Goal: Transaction & Acquisition: Download file/media

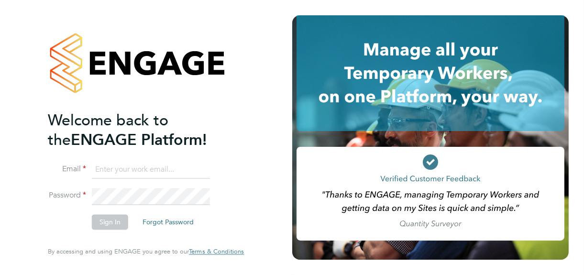
type input "jane@northbuildrecruit.com"
click at [109, 223] on button "Sign In" at bounding box center [110, 222] width 36 height 15
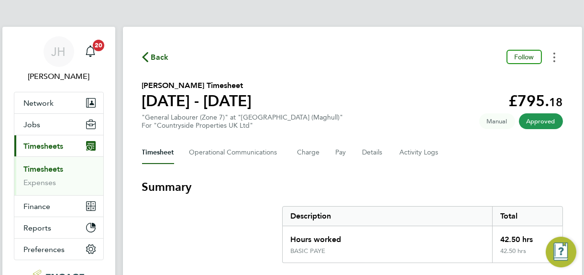
click at [555, 58] on button "Timesheets Menu" at bounding box center [554, 57] width 17 height 15
click at [489, 79] on link "Download timesheet" at bounding box center [505, 78] width 115 height 19
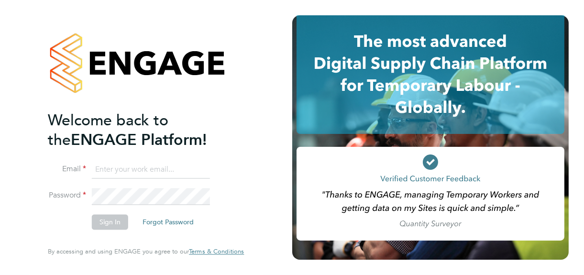
type input "jane@northbuildrecruit.com"
click at [111, 220] on button "Sign In" at bounding box center [110, 222] width 36 height 15
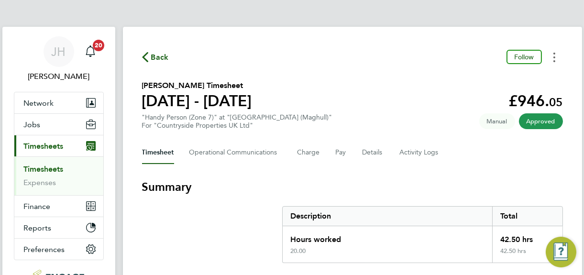
click at [553, 54] on circle "Timesheets Menu" at bounding box center [554, 54] width 2 height 2
click at [482, 79] on link "Download timesheet" at bounding box center [505, 78] width 115 height 19
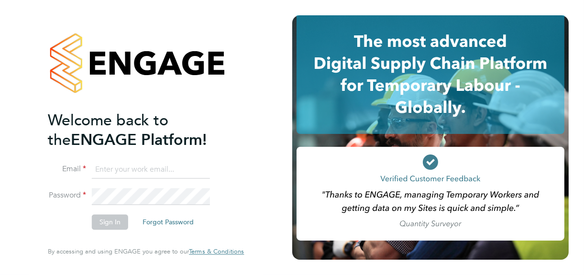
type input "[PERSON_NAME][EMAIL_ADDRESS][DOMAIN_NAME]"
click at [108, 224] on button "Sign In" at bounding box center [110, 222] width 36 height 15
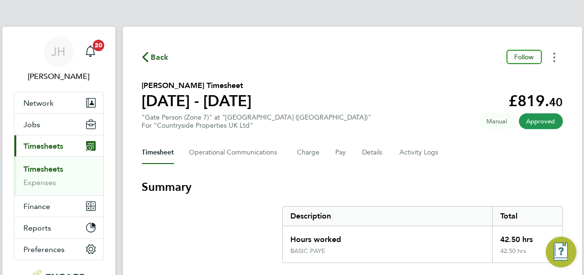
click at [553, 57] on button "Timesheets Menu" at bounding box center [554, 57] width 17 height 15
click at [511, 78] on link "Download timesheet" at bounding box center [505, 78] width 115 height 19
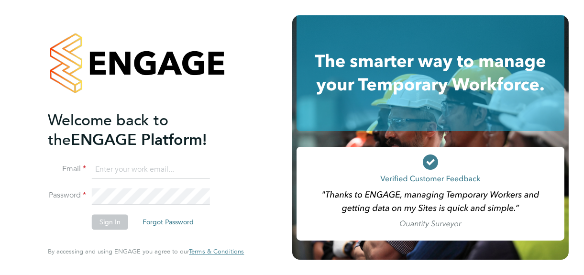
type input "[PERSON_NAME][EMAIL_ADDRESS][DOMAIN_NAME]"
click at [108, 221] on button "Sign In" at bounding box center [110, 222] width 36 height 15
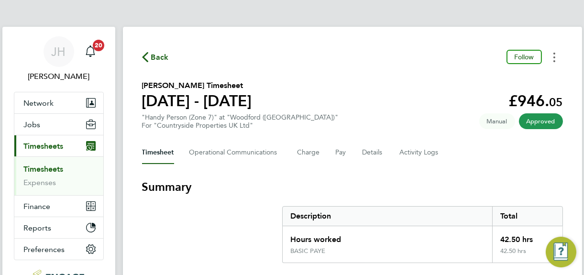
click at [554, 57] on circle "Timesheets Menu" at bounding box center [554, 57] width 2 height 2
click at [490, 79] on link "Download timesheet" at bounding box center [505, 78] width 115 height 19
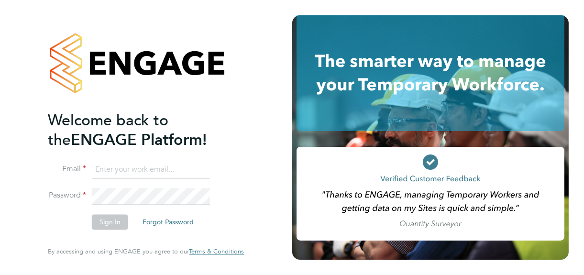
type input "[PERSON_NAME][EMAIL_ADDRESS][DOMAIN_NAME]"
click at [114, 222] on button "Sign In" at bounding box center [110, 222] width 36 height 15
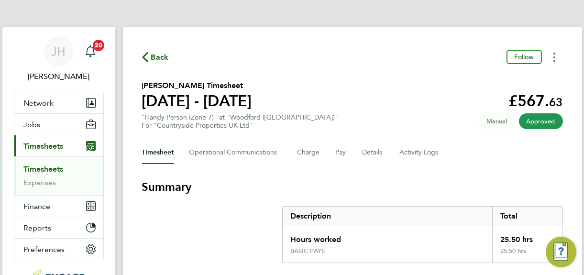
click at [552, 55] on button "Timesheets Menu" at bounding box center [554, 57] width 17 height 15
click at [490, 81] on link "Download timesheet" at bounding box center [505, 78] width 115 height 19
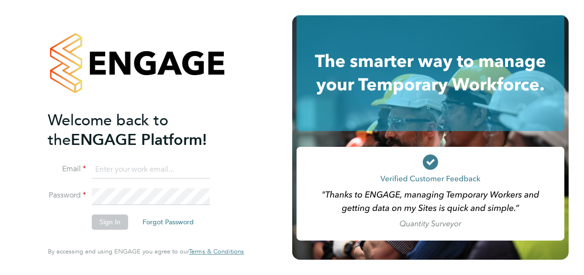
type input "jane@northbuildrecruit.com"
click at [109, 221] on button "Sign In" at bounding box center [110, 222] width 36 height 15
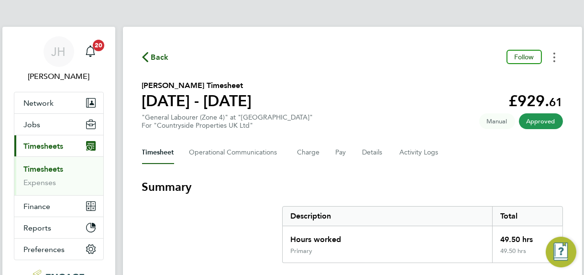
click at [555, 57] on button "Timesheets Menu" at bounding box center [554, 57] width 17 height 15
click at [470, 77] on link "Download timesheet" at bounding box center [505, 78] width 115 height 19
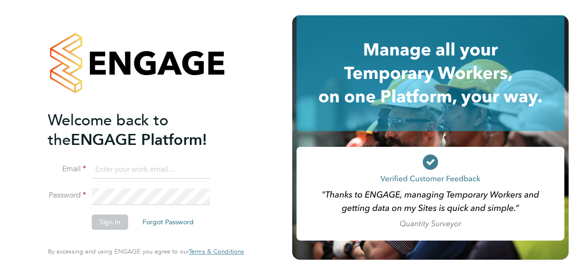
type input "[PERSON_NAME][EMAIL_ADDRESS][DOMAIN_NAME]"
click at [109, 222] on button "Sign In" at bounding box center [110, 222] width 36 height 15
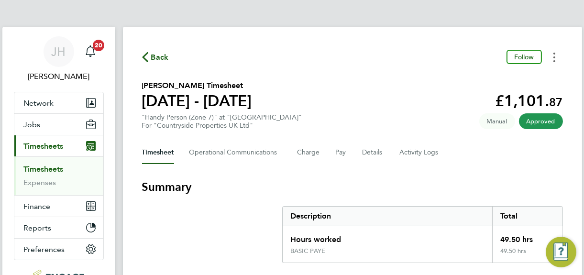
click at [554, 59] on icon "Timesheets Menu" at bounding box center [554, 58] width 2 height 10
click at [498, 78] on link "Download timesheet" at bounding box center [505, 78] width 115 height 19
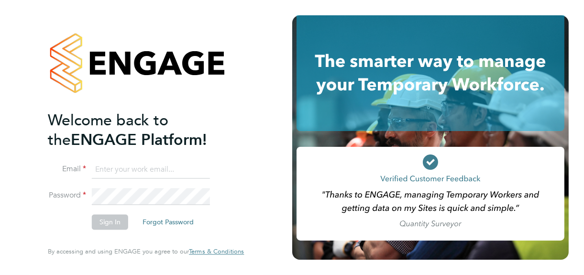
type input "[PERSON_NAME][EMAIL_ADDRESS][DOMAIN_NAME]"
click at [109, 223] on button "Sign In" at bounding box center [110, 222] width 36 height 15
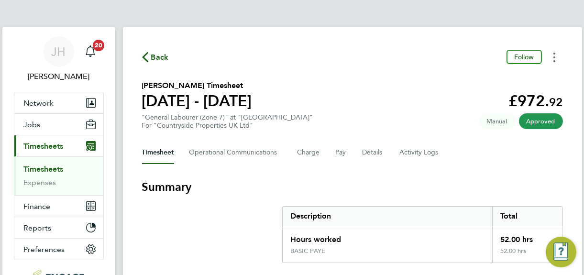
click at [553, 56] on icon "Timesheets Menu" at bounding box center [554, 58] width 2 height 10
click at [513, 78] on link "Download timesheet" at bounding box center [505, 78] width 115 height 19
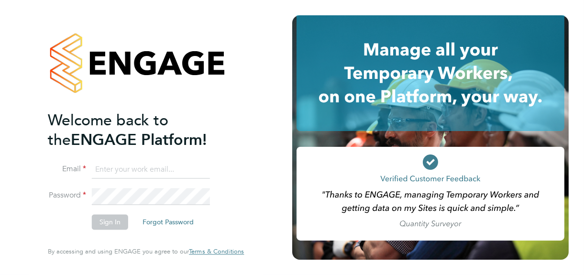
type input "jane@northbuildrecruit.com"
click at [104, 226] on button "Sign In" at bounding box center [110, 222] width 36 height 15
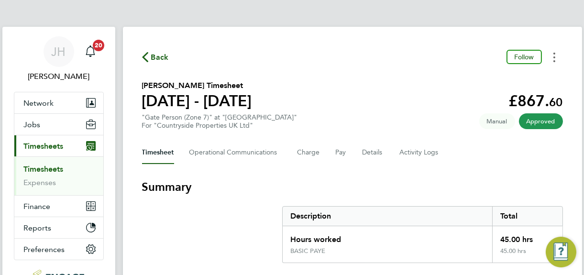
drag, startPoint x: 555, startPoint y: 55, endPoint x: 542, endPoint y: 62, distance: 15.4
click at [554, 56] on button "Timesheets Menu" at bounding box center [554, 57] width 17 height 15
click at [504, 77] on link "Download timesheet" at bounding box center [505, 78] width 115 height 19
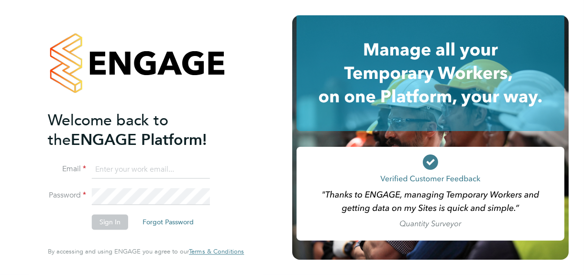
type input "[PERSON_NAME][EMAIL_ADDRESS][DOMAIN_NAME]"
click at [105, 224] on button "Sign In" at bounding box center [110, 222] width 36 height 15
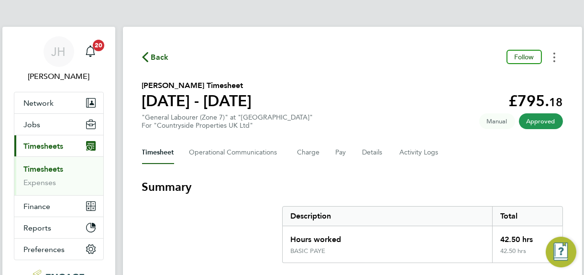
click at [553, 56] on button "Timesheets Menu" at bounding box center [554, 57] width 17 height 15
click at [496, 78] on link "Download timesheet" at bounding box center [505, 78] width 115 height 19
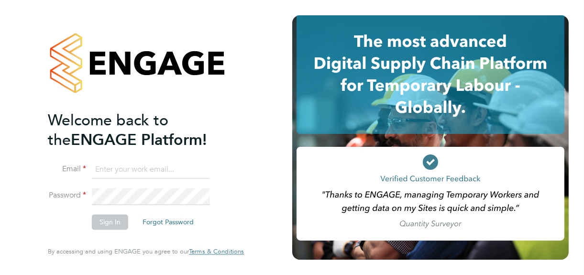
type input "jane@northbuildrecruit.com"
click at [109, 219] on button "Sign In" at bounding box center [110, 222] width 36 height 15
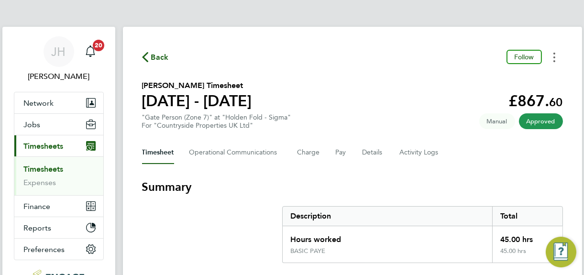
click at [553, 58] on icon "Timesheets Menu" at bounding box center [554, 58] width 2 height 10
click at [486, 80] on link "Download timesheet" at bounding box center [505, 78] width 115 height 19
click at [553, 61] on button "Timesheets Menu" at bounding box center [554, 57] width 17 height 15
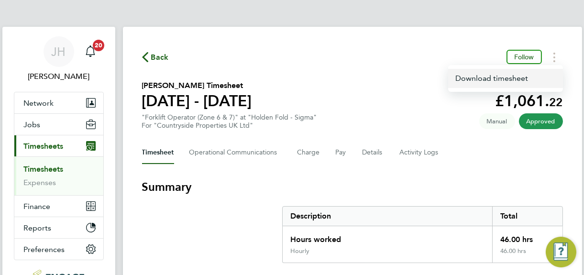
click at [475, 79] on link "Download timesheet" at bounding box center [505, 78] width 115 height 19
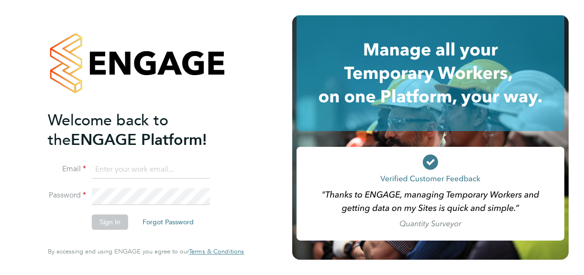
type input "[PERSON_NAME][EMAIL_ADDRESS][DOMAIN_NAME]"
click at [109, 223] on button "Sign In" at bounding box center [110, 222] width 36 height 15
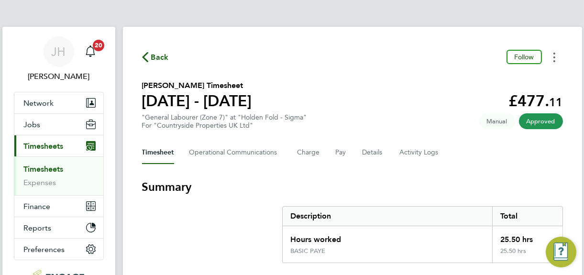
click at [553, 59] on icon "Timesheets Menu" at bounding box center [554, 58] width 2 height 10
click at [496, 81] on link "Download timesheet" at bounding box center [505, 78] width 115 height 19
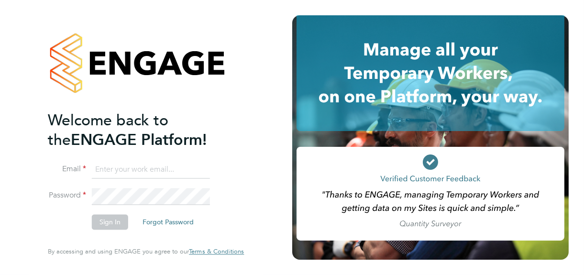
type input "[PERSON_NAME][EMAIL_ADDRESS][DOMAIN_NAME]"
click at [105, 223] on button "Sign In" at bounding box center [110, 222] width 36 height 15
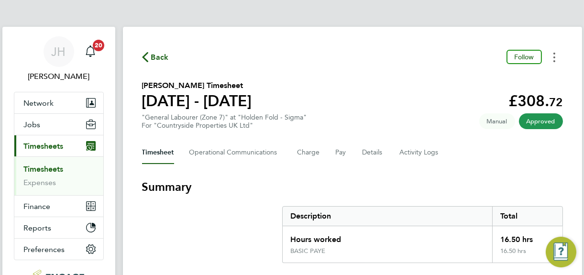
click at [554, 59] on icon "Timesheets Menu" at bounding box center [554, 58] width 2 height 10
click at [482, 80] on link "Download timesheet" at bounding box center [505, 78] width 115 height 19
